Goal: Information Seeking & Learning: Learn about a topic

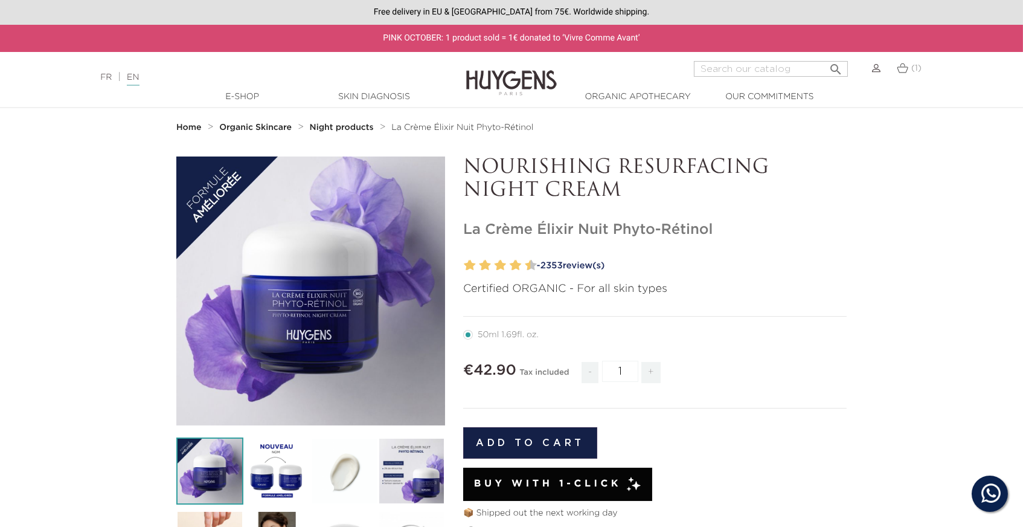
click at [734, 69] on input "Search" at bounding box center [771, 69] width 154 height 16
type input "lift"
click at [836, 64] on button " Search" at bounding box center [836, 65] width 22 height 16
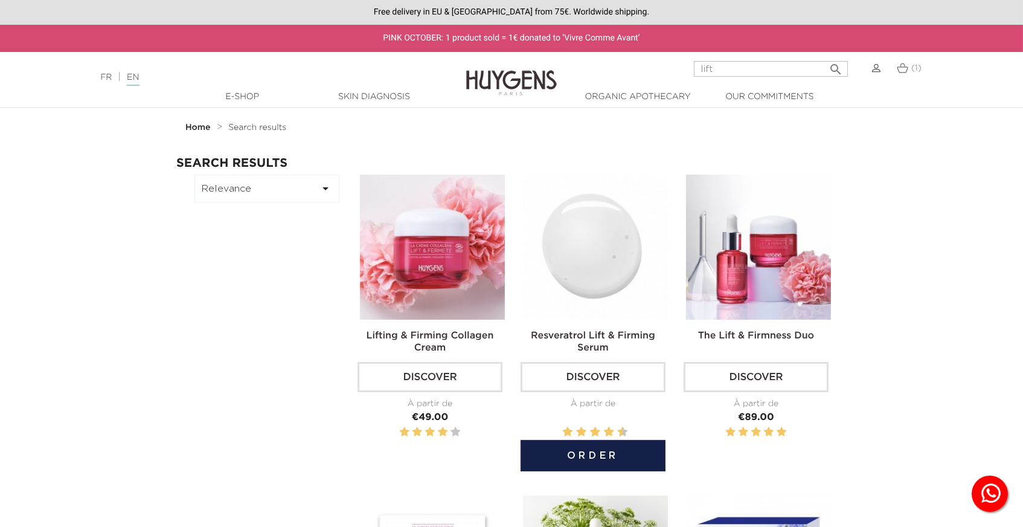
click at [585, 271] on img at bounding box center [595, 247] width 145 height 145
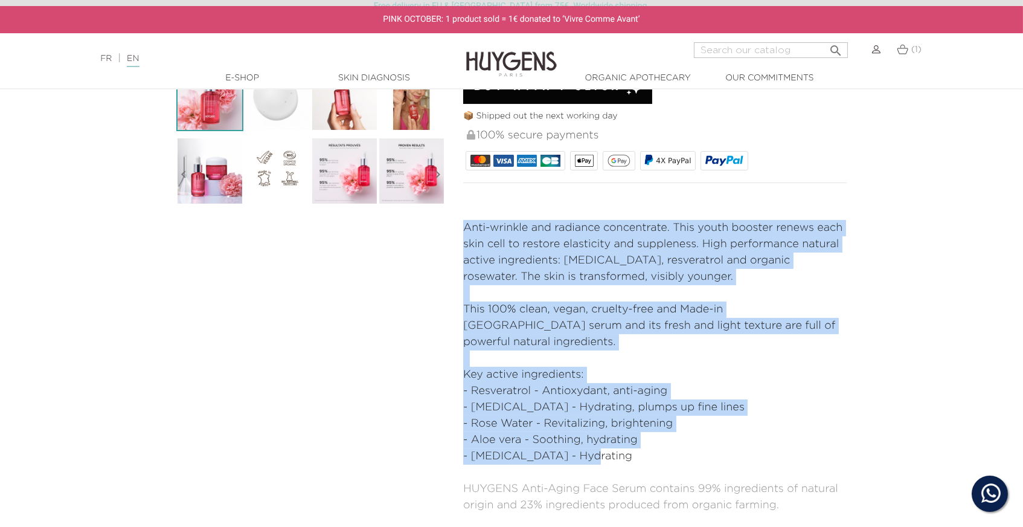
drag, startPoint x: 586, startPoint y: 425, endPoint x: 462, endPoint y: 216, distance: 242.7
click at [462, 216] on div "OFFICINAL ANTI-AGING EXPERTISE Resveratrol Lift & Firming Serum" at bounding box center [655, 164] width 402 height 763
copy div "Anti-wrinkle and radiance concentrate. This youth booster renews each skin cell…"
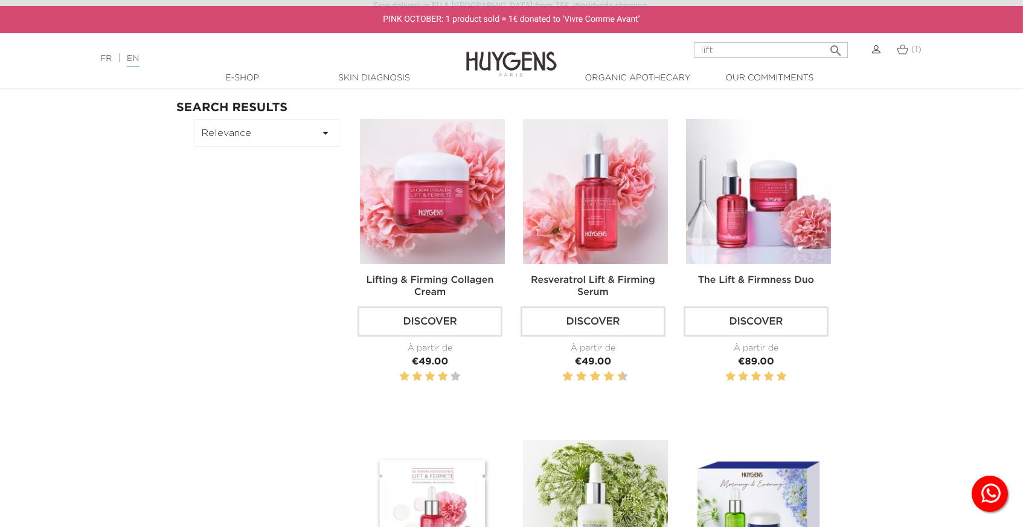
scroll to position [39, 0]
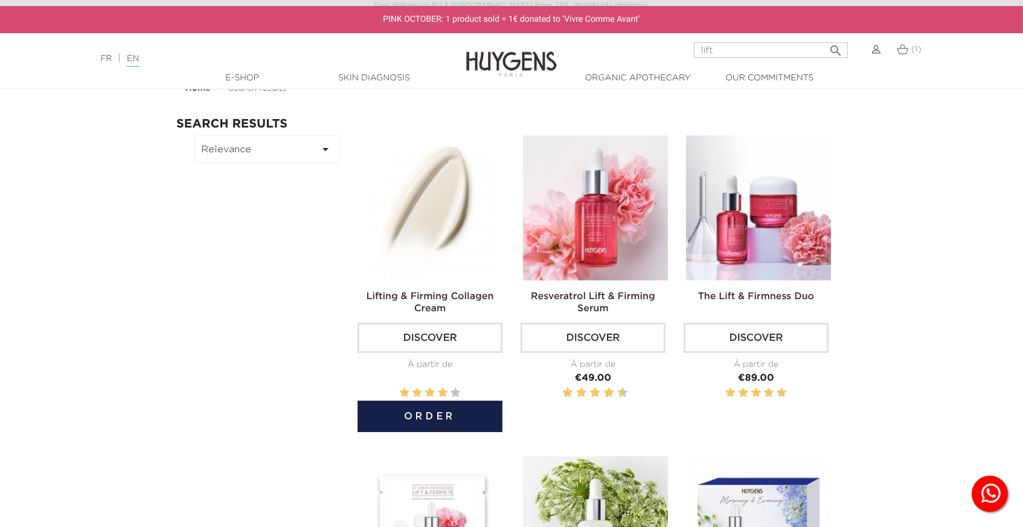
click at [439, 219] on img at bounding box center [432, 207] width 145 height 145
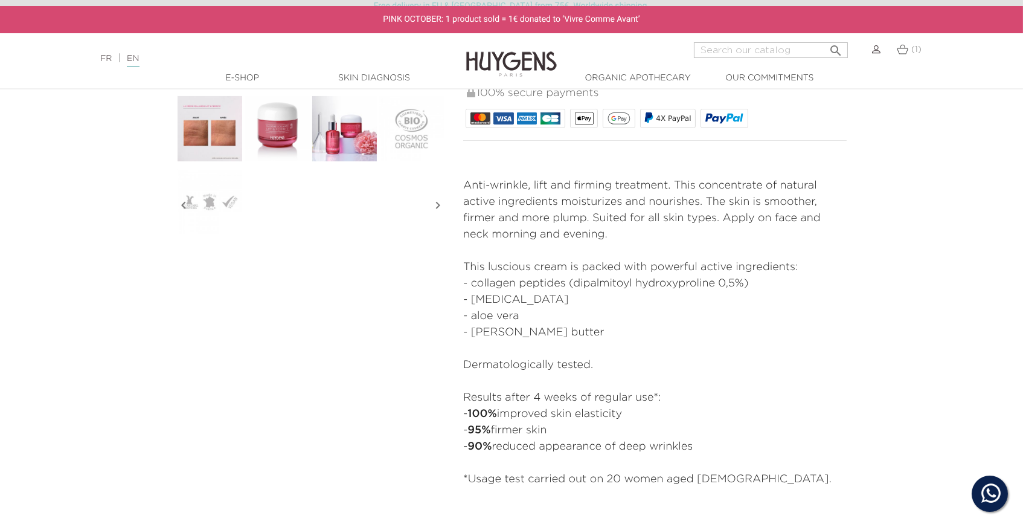
scroll to position [416, 0]
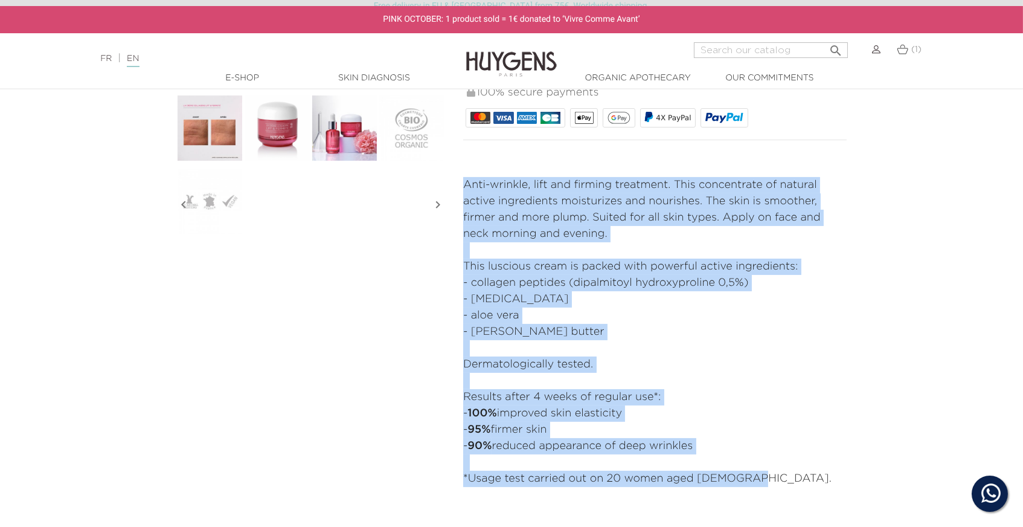
drag, startPoint x: 462, startPoint y: 180, endPoint x: 803, endPoint y: 460, distance: 441.1
click at [803, 460] on div "NEW LOOK, SAME FORMULA Lifting & Firming Collagen Cream" at bounding box center [655, 129] width 402 height 779
copy div "Anti-wrinkle, lift and firming treatment. This concentrate of natural active in…"
